Goal: Information Seeking & Learning: Learn about a topic

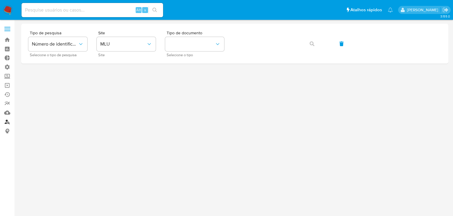
click at [7, 123] on link "Localizador de pessoas" at bounding box center [35, 121] width 70 height 9
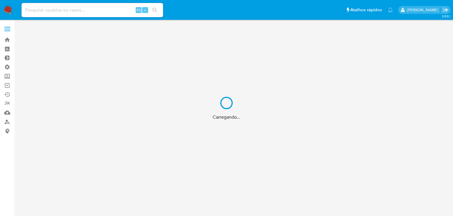
click at [91, 118] on div "Carregando..." at bounding box center [226, 108] width 453 height 216
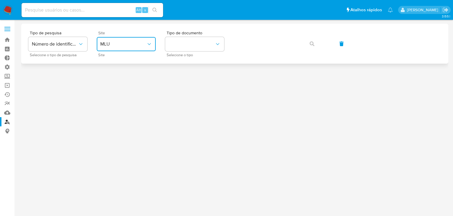
click at [115, 39] on button "MLU" at bounding box center [126, 44] width 59 height 14
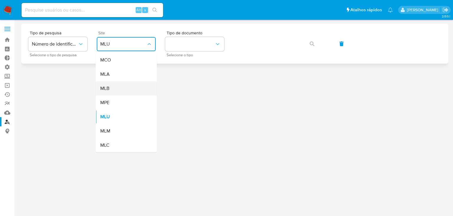
click at [113, 86] on div "MLB" at bounding box center [124, 88] width 48 height 14
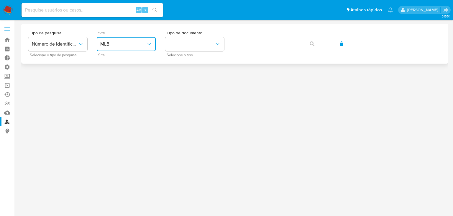
click at [149, 42] on icon "site_id" at bounding box center [149, 44] width 6 height 6
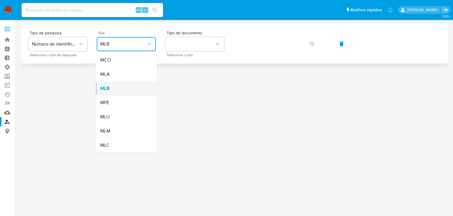
click at [105, 90] on span "MLB" at bounding box center [104, 88] width 9 height 6
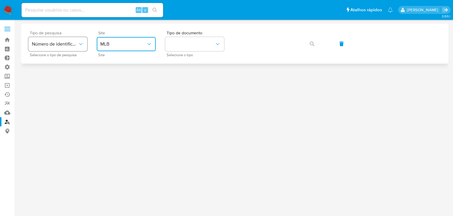
click at [79, 46] on icon "typeSearch" at bounding box center [81, 44] width 6 height 6
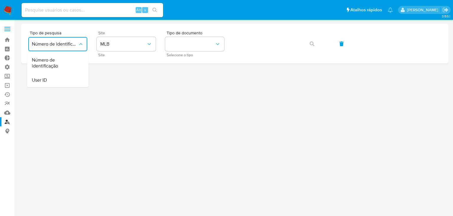
click at [132, 146] on div at bounding box center [234, 118] width 427 height 188
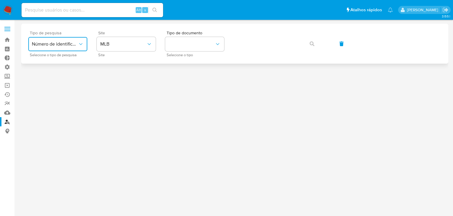
click at [79, 44] on icon "typeSearch" at bounding box center [81, 44] width 6 height 6
click at [6, 39] on link "Bandeja" at bounding box center [35, 39] width 70 height 9
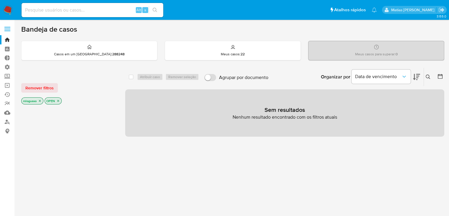
click at [40, 99] on icon "close-filter" at bounding box center [40, 101] width 4 height 4
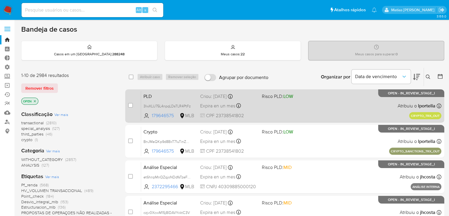
click at [335, 113] on div "PLD 3lwXLU75L4npqLDsTLR4PtFz 179646575 MLB Risco PLD: LOW Criou: 25/08/2025 Cri…" at bounding box center [291, 106] width 300 height 30
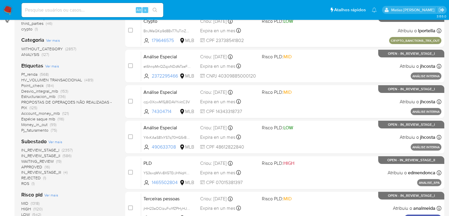
scroll to position [109, 0]
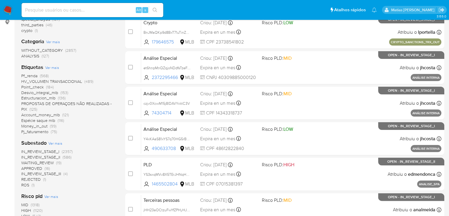
click at [45, 77] on span "(568)" at bounding box center [44, 76] width 9 height 6
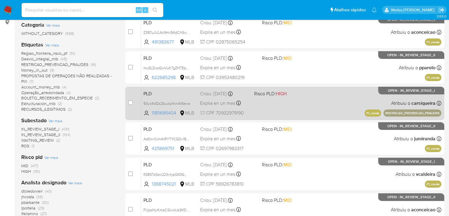
click at [316, 107] on div "PLD B3yz4dQz2SuutpifwnAI6ews 1185695404 MLB Risco PLD: HIGH Criou: 12/08/2025 C…" at bounding box center [291, 103] width 300 height 30
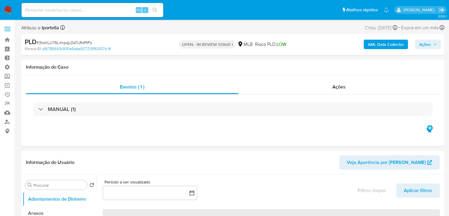
select select "10"
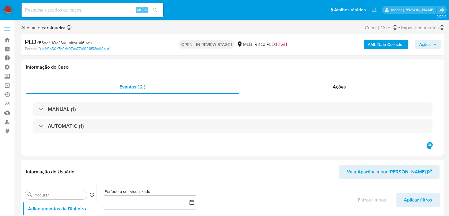
select select "10"
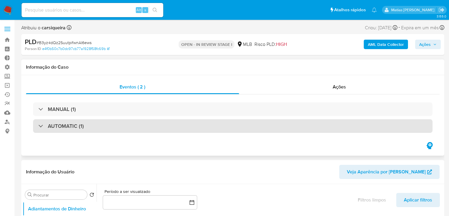
click at [297, 132] on div "AUTOMATIC (1)" at bounding box center [232, 126] width 399 height 14
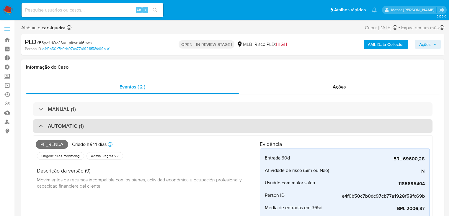
click at [392, 122] on div "AUTOMATIC (1)" at bounding box center [232, 126] width 399 height 14
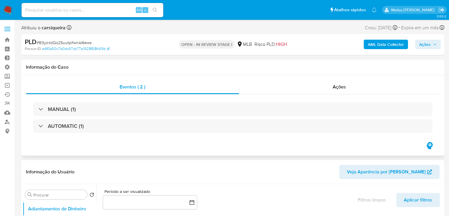
click at [429, 146] on icon "button" at bounding box center [429, 145] width 6 height 7
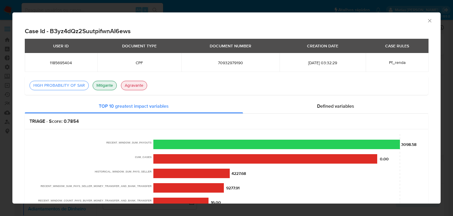
click at [428, 22] on icon "Fechar a janela" at bounding box center [429, 20] width 3 height 3
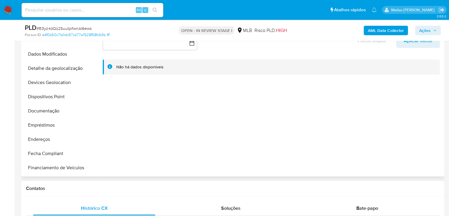
scroll to position [65, 0]
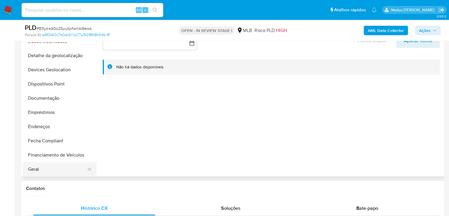
click at [58, 165] on button "Geral" at bounding box center [57, 169] width 69 height 14
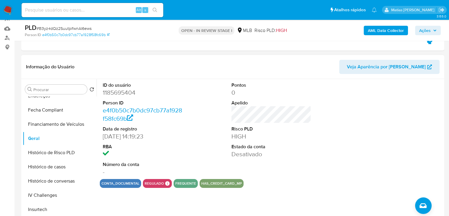
scroll to position [149, 0]
drag, startPoint x: 97, startPoint y: 180, endPoint x: 97, endPoint y: 206, distance: 26.3
click at [97, 206] on div "ID do usuário 1185695404 Person ID e4f0b50c7b0dc97cb77a1928f58fc69b Data de reg…" at bounding box center [270, 154] width 346 height 151
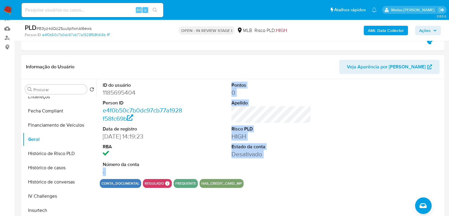
drag, startPoint x: 97, startPoint y: 174, endPoint x: 98, endPoint y: 199, distance: 25.1
click at [98, 199] on div "ID do usuário 1185695404 Person ID e4f0b50c7b0dc97cb77a1928f58fc69b Data de reg…" at bounding box center [270, 154] width 346 height 151
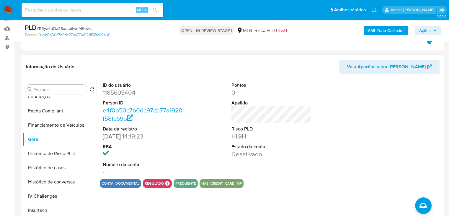
click at [130, 150] on dd at bounding box center [143, 154] width 80 height 8
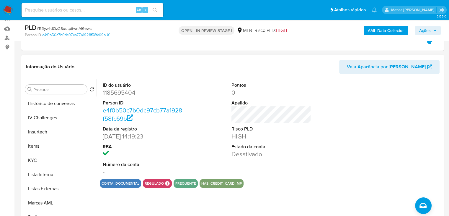
scroll to position [237, 0]
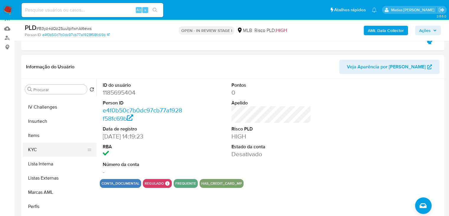
click at [62, 150] on button "KYC" at bounding box center [57, 149] width 69 height 14
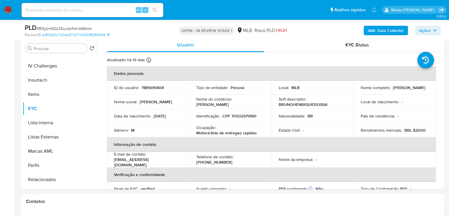
scroll to position [128, 0]
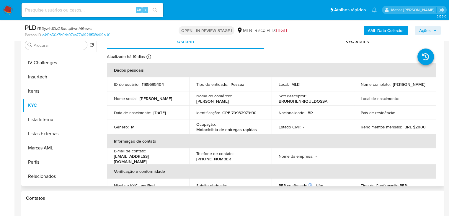
click at [443, 63] on div "Procurar Retornar ao pedido padrão Adiantamentos de Dinheiro Anexos Cartões Con…" at bounding box center [232, 110] width 423 height 151
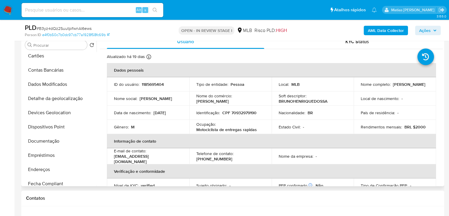
scroll to position [27, 0]
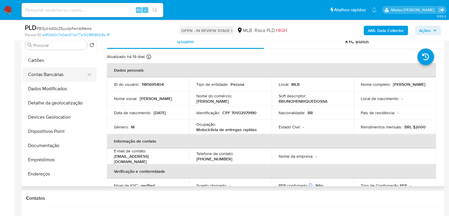
click at [61, 72] on button "Contas Bancárias" at bounding box center [57, 74] width 69 height 14
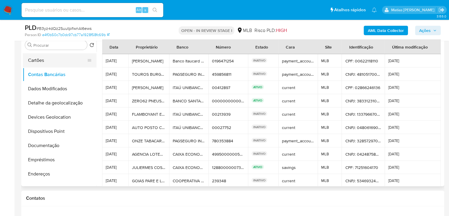
click at [53, 58] on button "Cartões" at bounding box center [57, 60] width 69 height 14
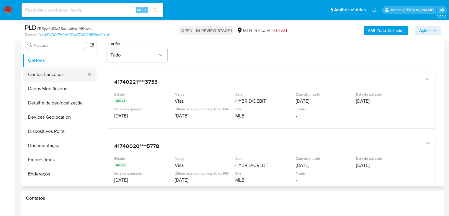
click at [46, 73] on button "Contas Bancárias" at bounding box center [57, 74] width 69 height 14
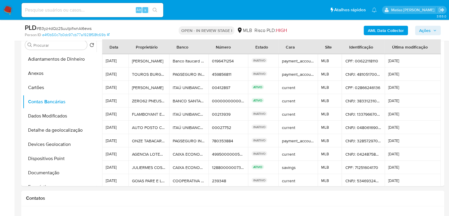
scroll to position [0, 0]
